Goal: Information Seeking & Learning: Learn about a topic

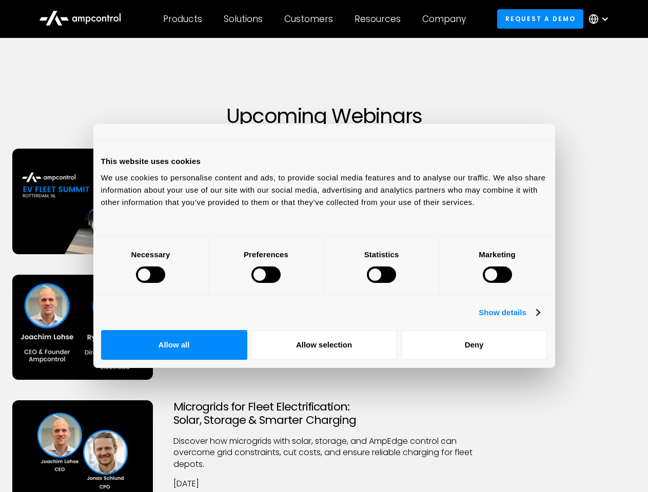
click at [165, 283] on div at bounding box center [150, 275] width 29 height 16
click at [539, 319] on link "Show details" at bounding box center [508, 313] width 61 height 12
click at [0, 0] on li "Necessary 29 Necessary cookies help make a website usable by enabling basic fun…" at bounding box center [0, 0] width 0 height 0
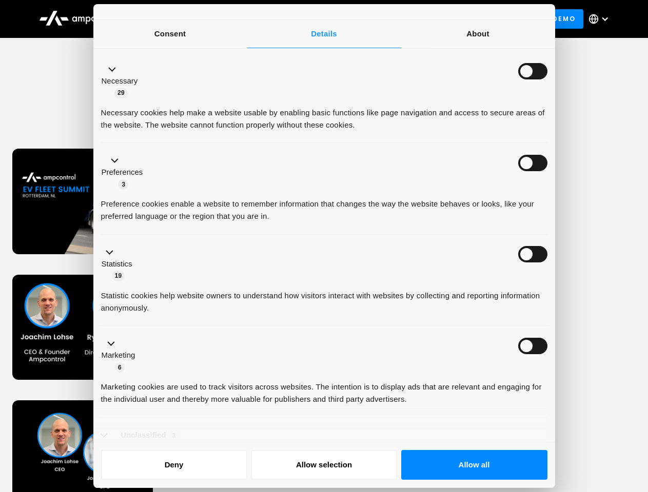
click at [547, 99] on div "Necessary 29" at bounding box center [324, 81] width 446 height 36
click at [552, 425] on ul "Necessary 29 Necessary cookies help make a website usable by enabling basic fun…" at bounding box center [324, 263] width 456 height 423
click at [315, 19] on div "Customers" at bounding box center [308, 18] width 49 height 11
click at [182, 19] on div "Products" at bounding box center [182, 18] width 39 height 11
